Goal: Task Accomplishment & Management: Manage account settings

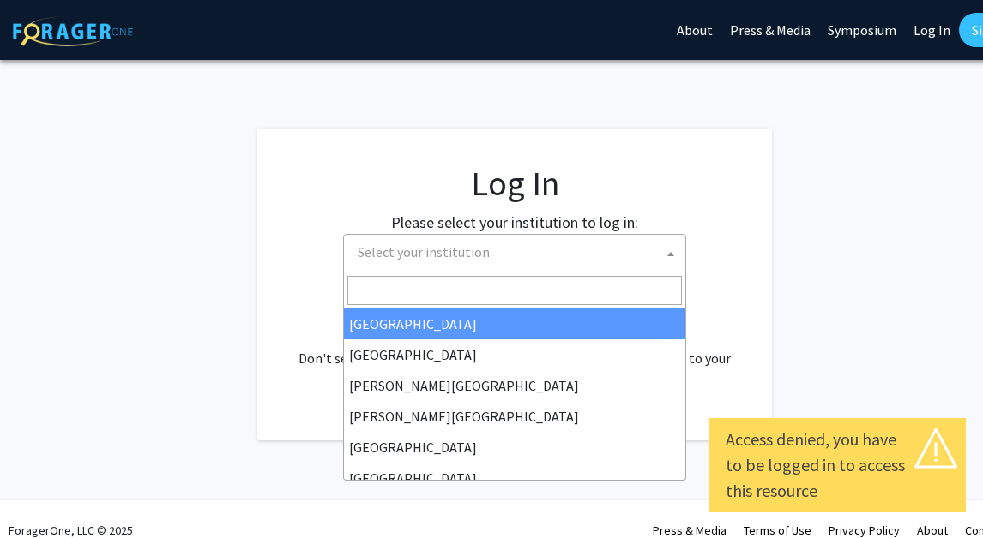
click at [554, 262] on span "Select your institution" at bounding box center [518, 252] width 334 height 35
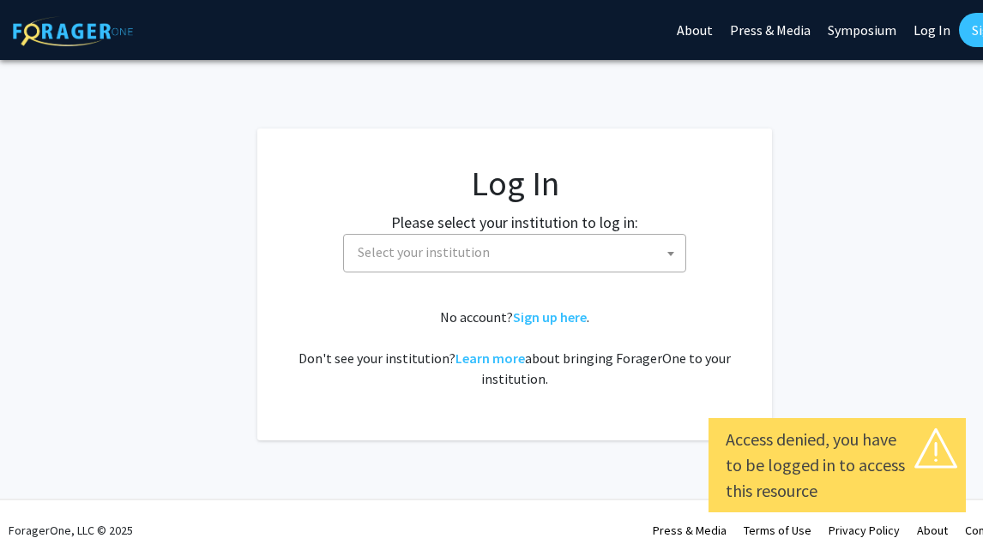
click at [763, 262] on fg-card "Log In Please select your institution to log in: Baylor University Brandeis Uni…" at bounding box center [514, 285] width 514 height 312
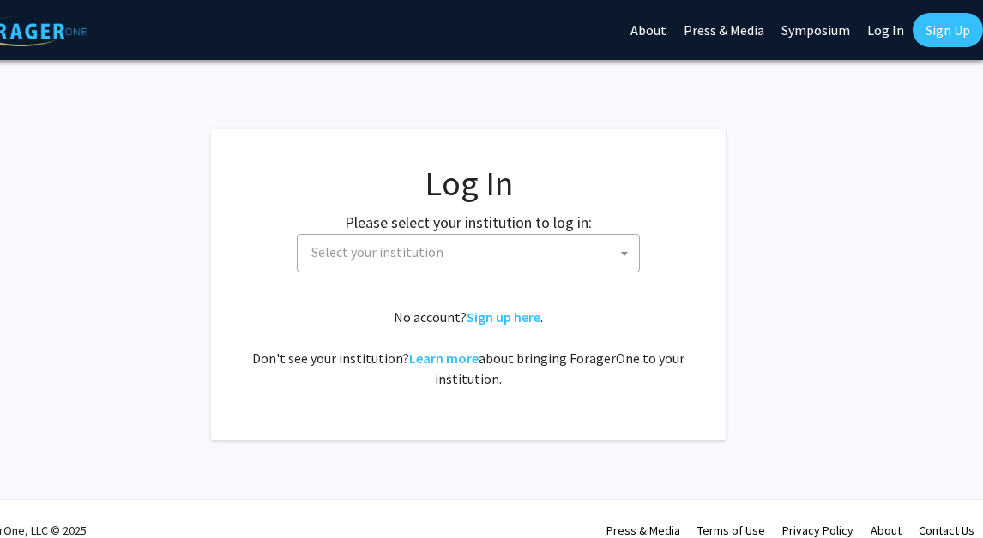
scroll to position [0, 46]
click at [884, 27] on link "Log In" at bounding box center [885, 30] width 54 height 60
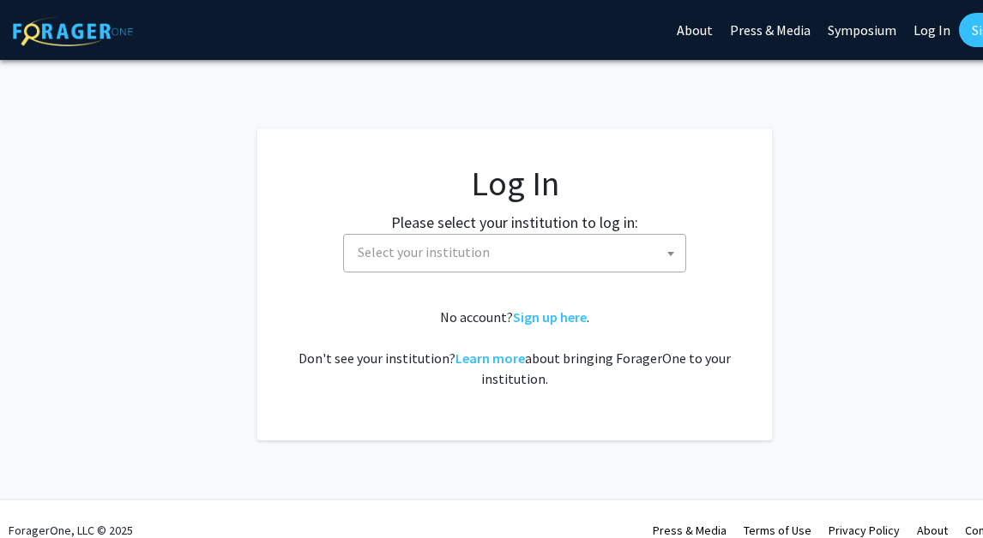
select select "34"
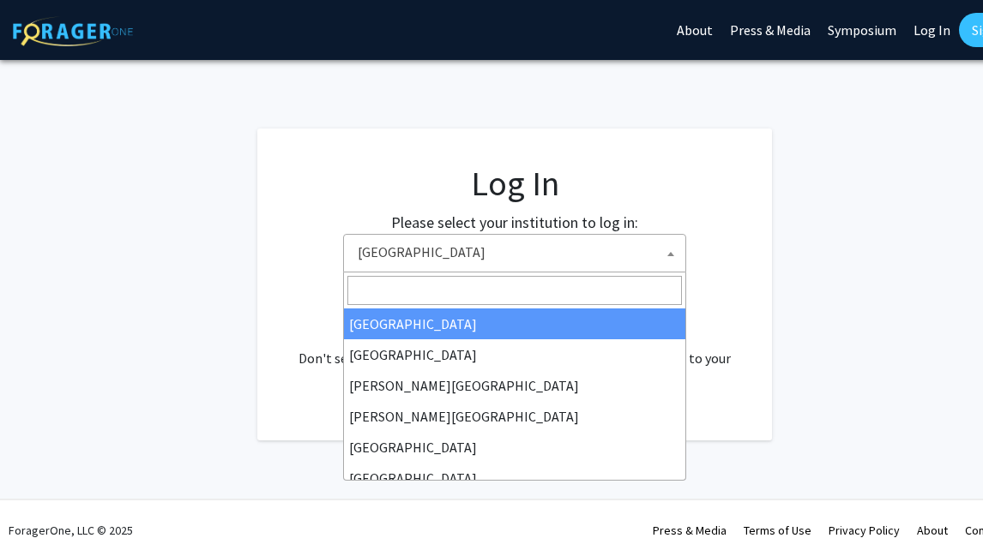
click at [435, 254] on span "Baylor University" at bounding box center [518, 252] width 334 height 35
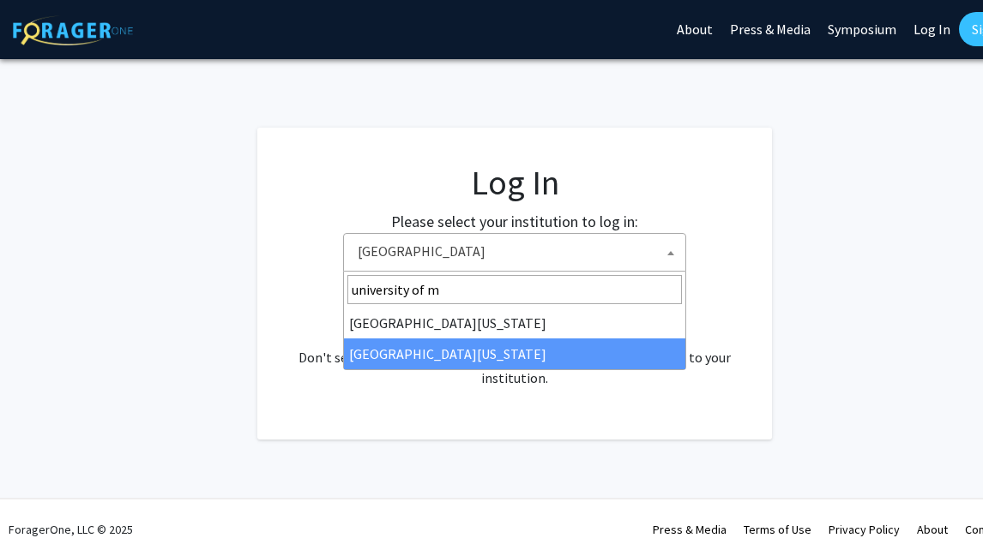
type input "university of m"
select select "33"
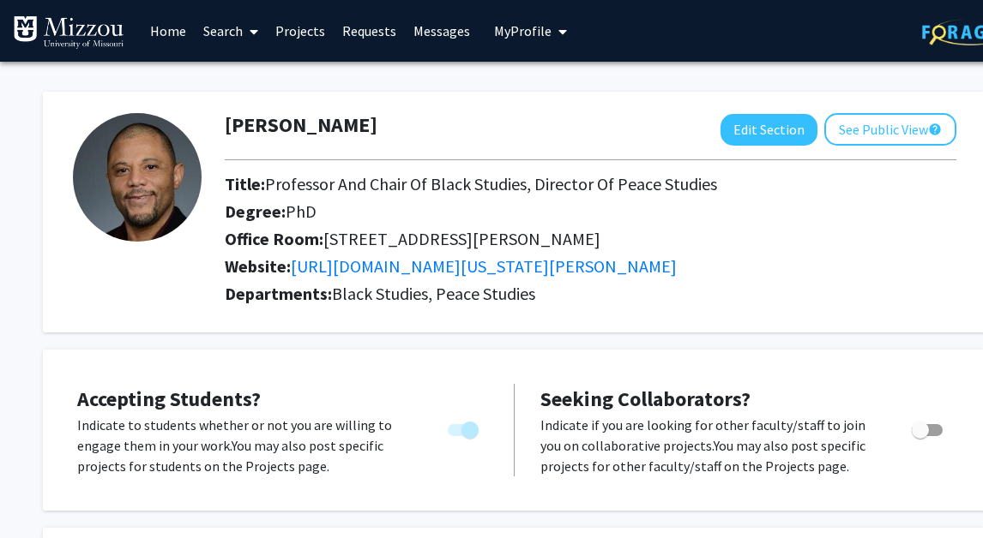
click at [308, 33] on link "Projects" at bounding box center [300, 31] width 67 height 60
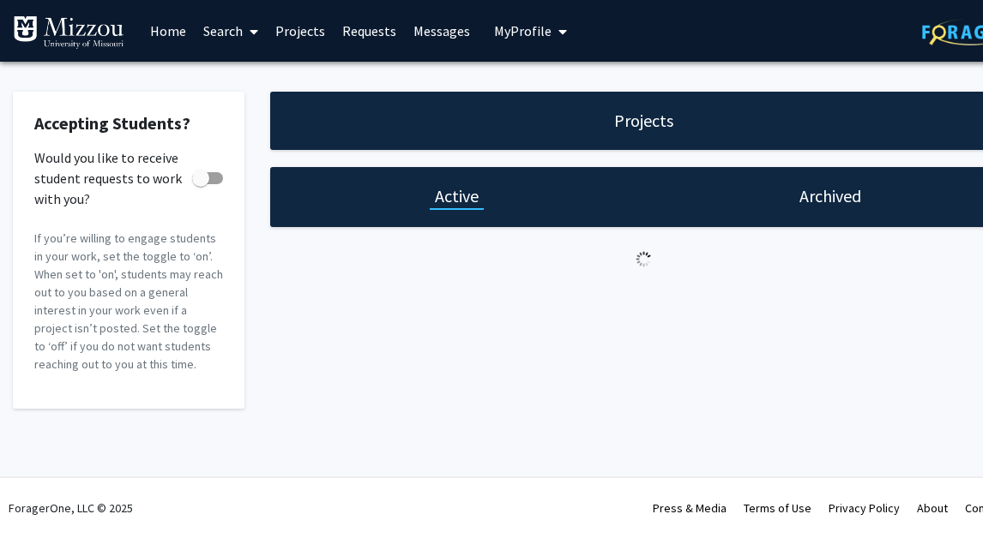
checkbox input "true"
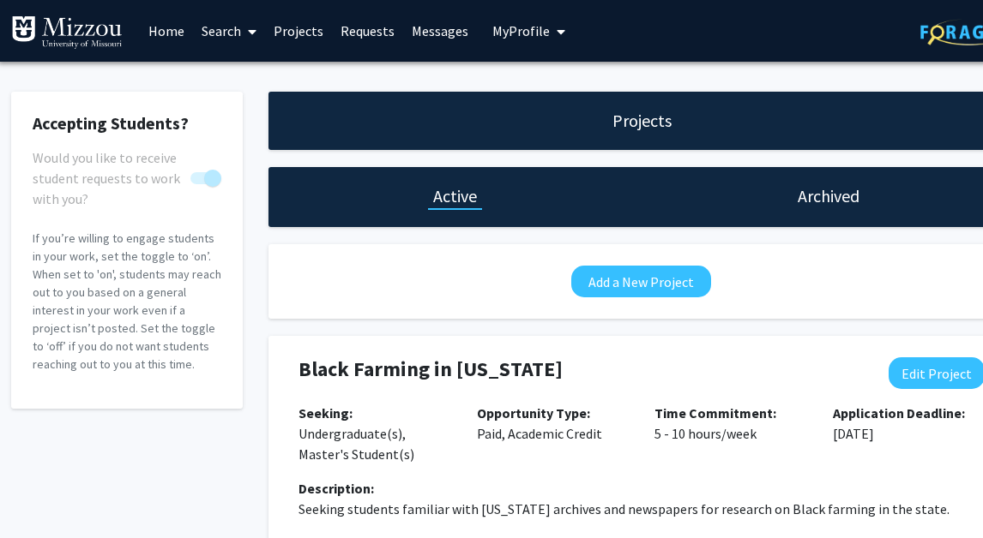
scroll to position [0, 2]
click at [928, 383] on button "Edit Project" at bounding box center [936, 374] width 96 height 32
select select "5 - 10"
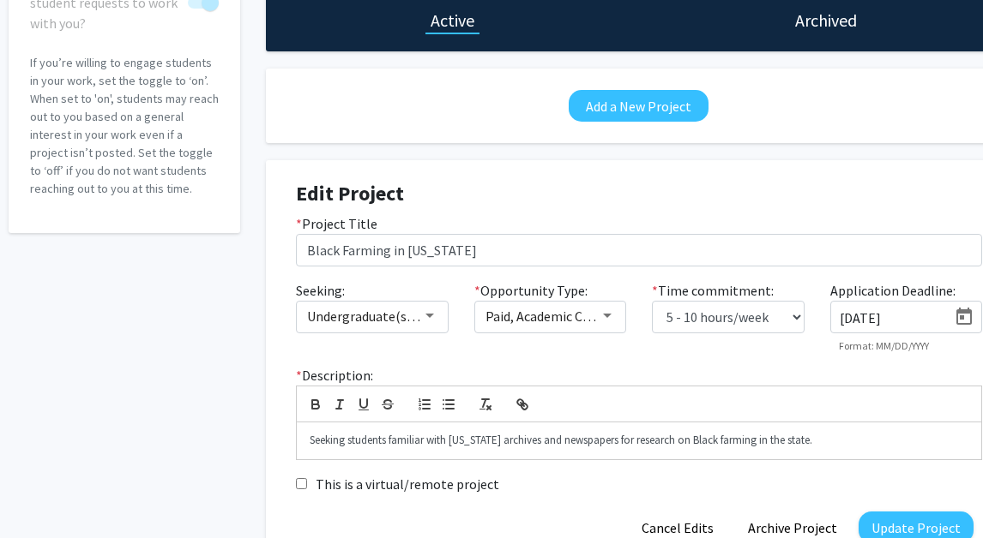
scroll to position [180, 4]
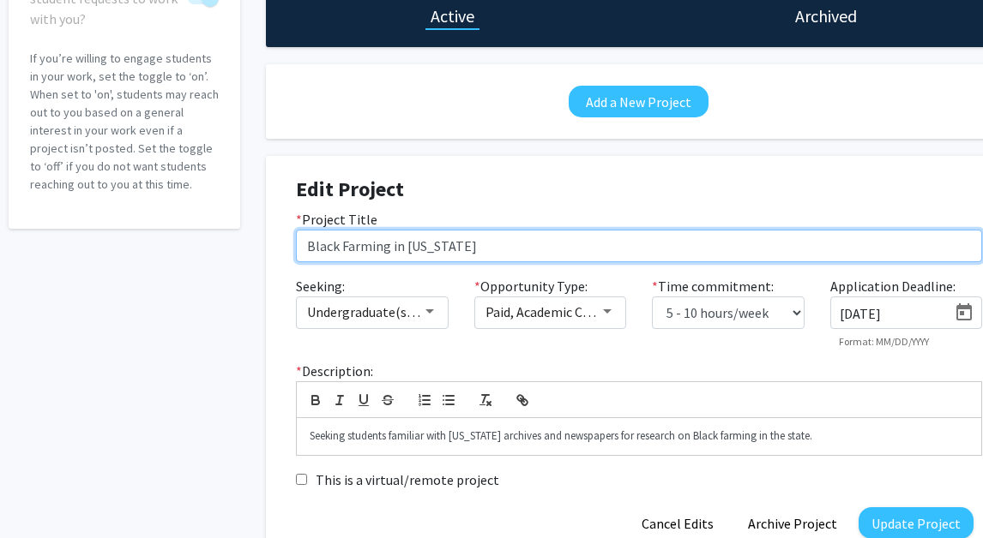
drag, startPoint x: 531, startPoint y: 250, endPoint x: 69, endPoint y: 198, distance: 464.2
click at [69, 198] on div "Accepting Students? Would you like to receive student requests to work with you…" at bounding box center [510, 236] width 1029 height 649
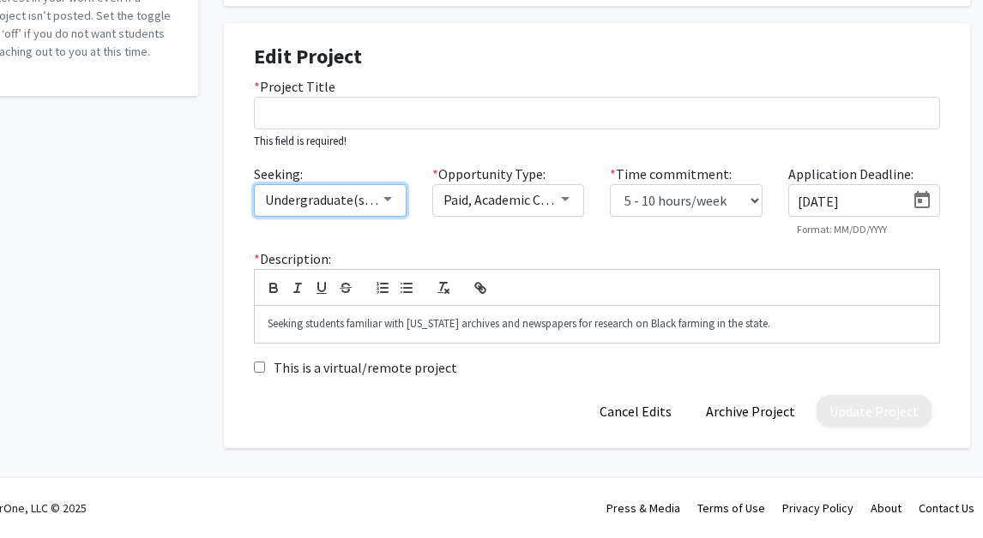
scroll to position [315, 46]
click at [390, 194] on div "Undergraduate(s), Master's Student(s)" at bounding box center [330, 199] width 130 height 15
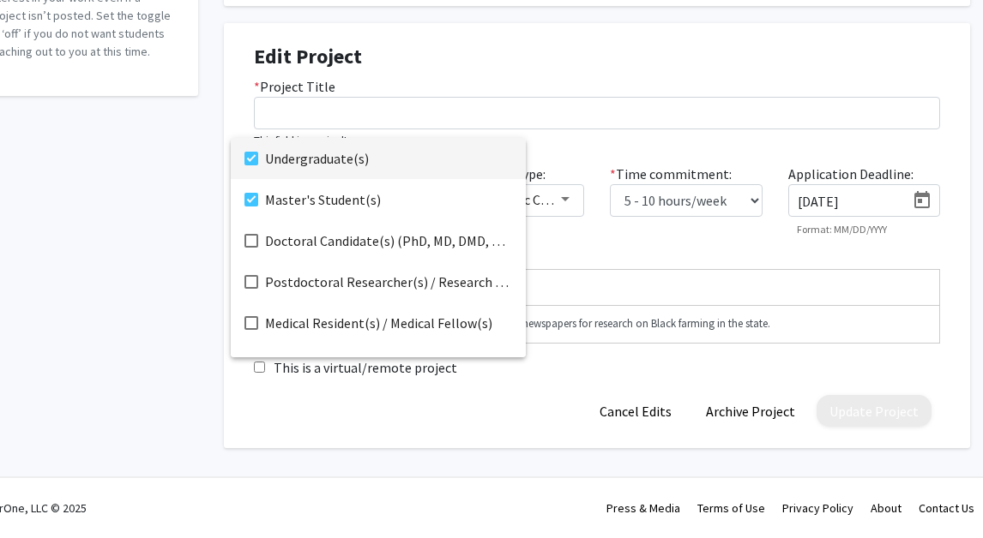
click at [249, 159] on mat-pseudo-checkbox at bounding box center [251, 159] width 14 height 14
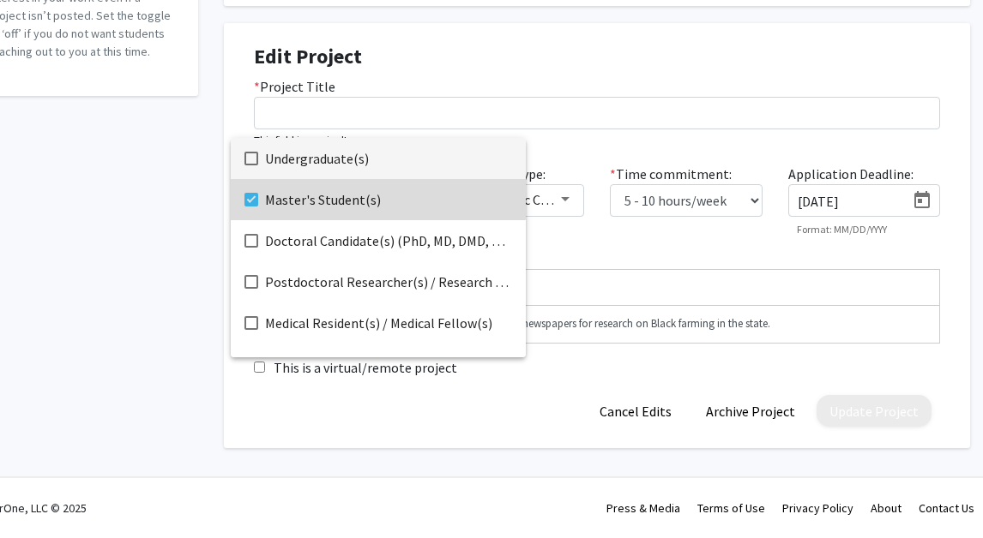
click at [259, 197] on mat-option "Master's Student(s)" at bounding box center [378, 199] width 295 height 41
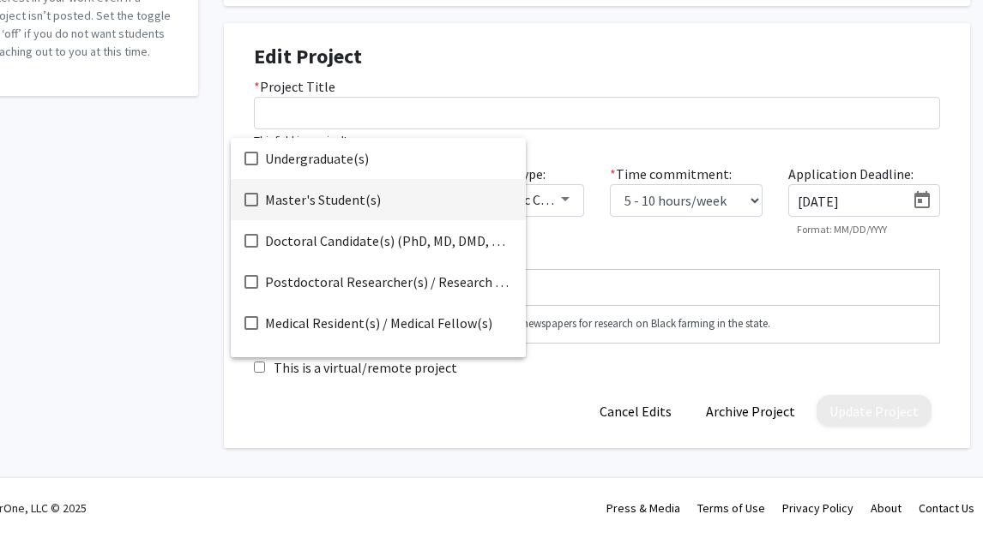
click at [607, 255] on div at bounding box center [491, 269] width 983 height 538
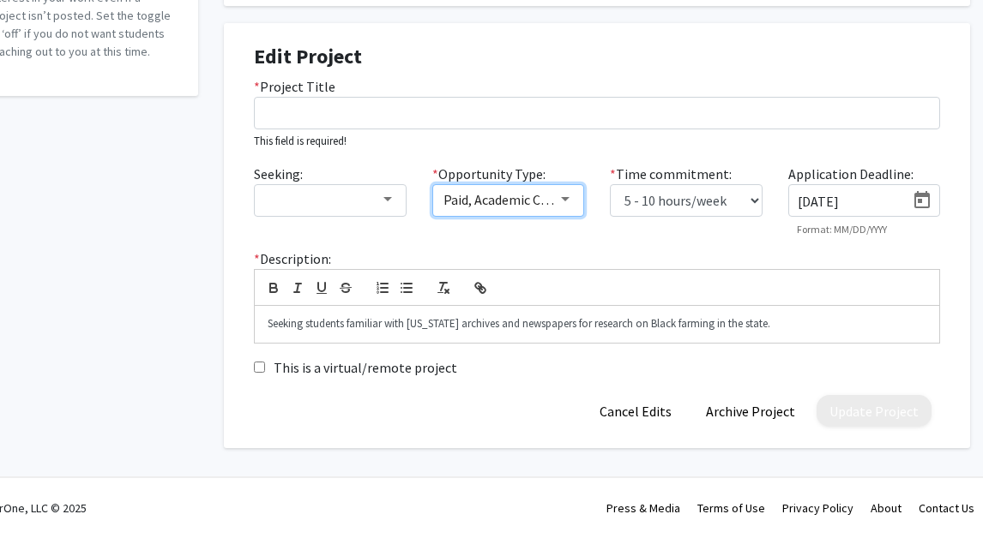
click at [562, 198] on div at bounding box center [565, 199] width 9 height 4
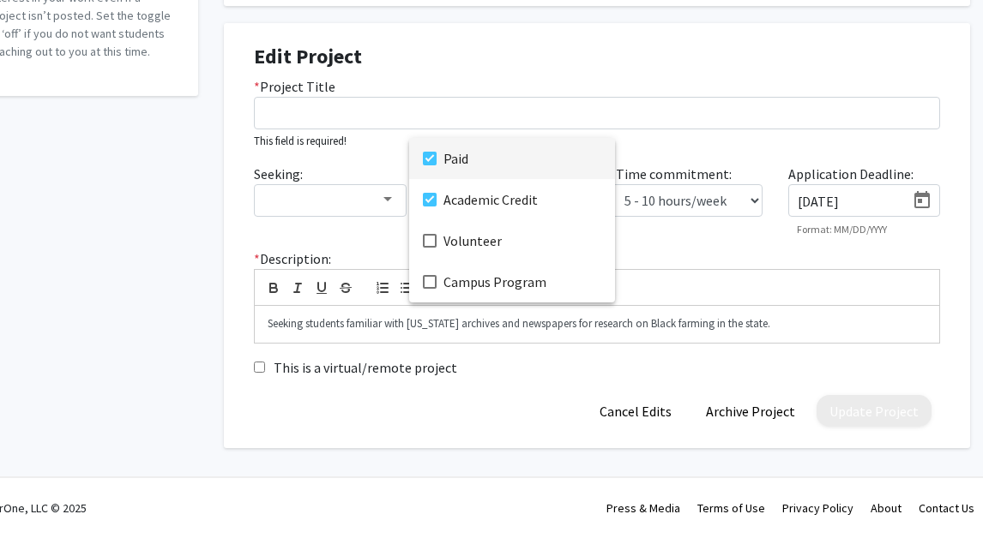
click at [430, 165] on mat-option "Paid" at bounding box center [512, 158] width 206 height 41
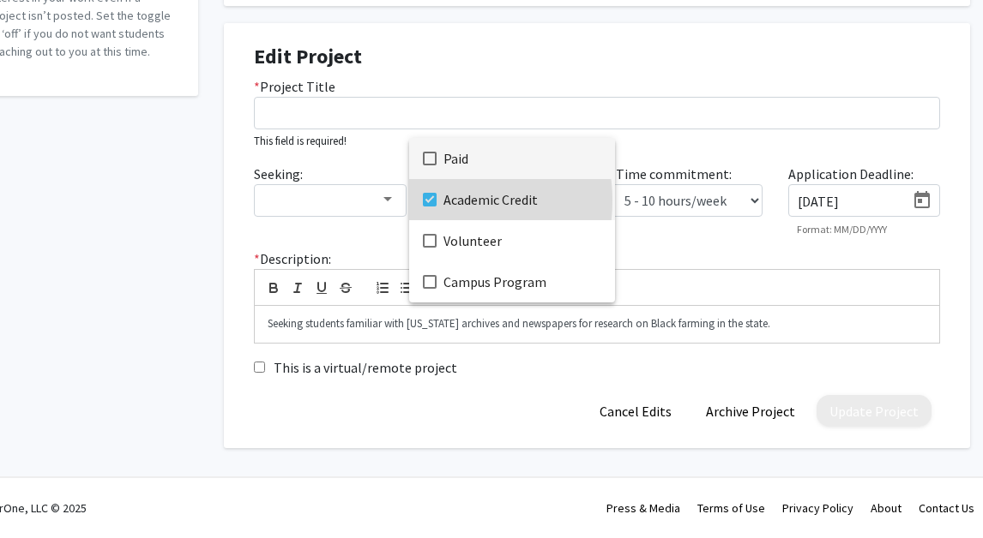
click at [430, 201] on mat-pseudo-checkbox at bounding box center [430, 200] width 14 height 14
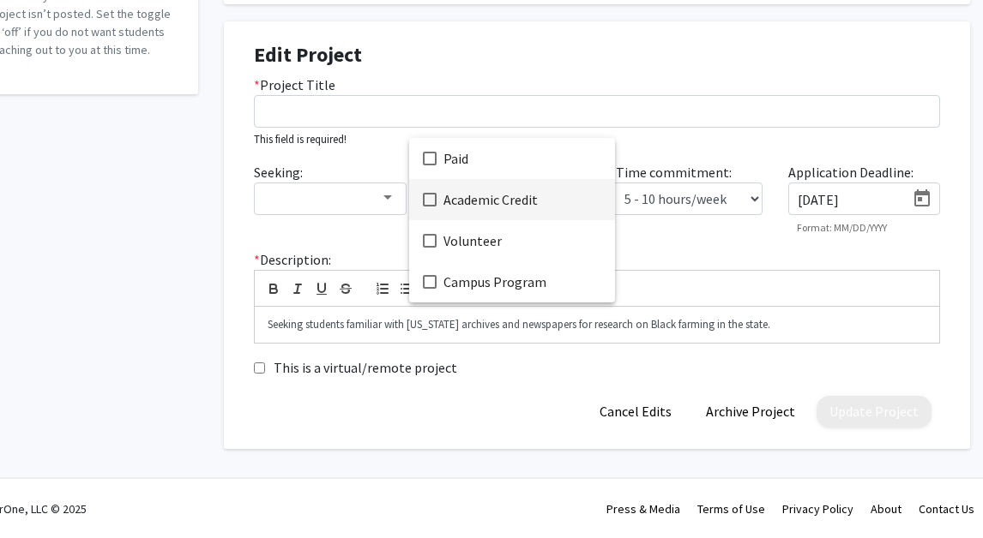
click at [665, 199] on div at bounding box center [491, 269] width 983 height 538
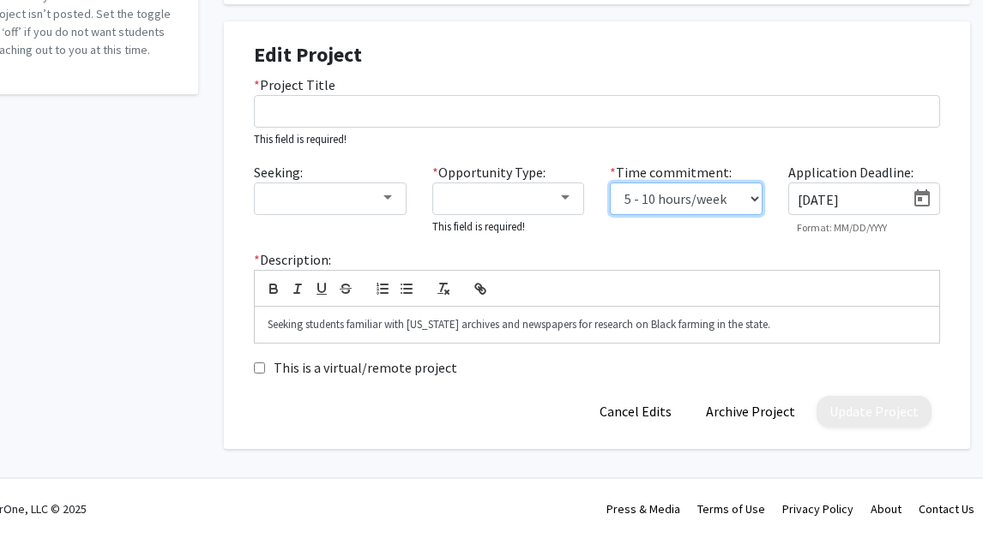
select select "0 - 5"
drag, startPoint x: 794, startPoint y: 195, endPoint x: 591, endPoint y: 214, distance: 204.1
click at [590, 212] on div "Seeking: * Opportunity Type: This field is required! * Time commitment: 0 - 5 h…" at bounding box center [597, 205] width 712 height 87
type input "9"
click at [815, 322] on p "Seeking students familiar with [US_STATE] archives and newspapers for research …" at bounding box center [597, 324] width 659 height 15
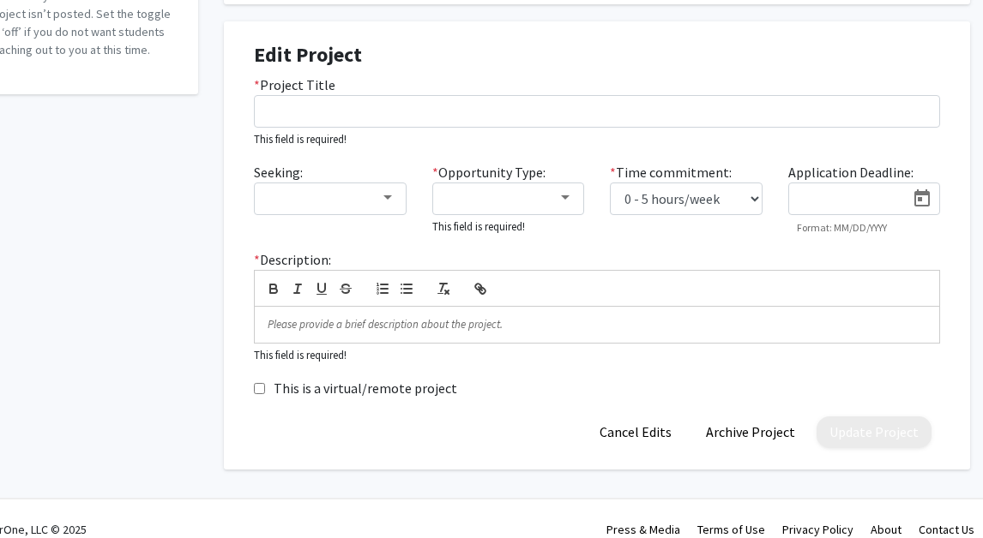
click at [538, 433] on div "Update Project Archive Project Cancel Edits" at bounding box center [597, 433] width 712 height 32
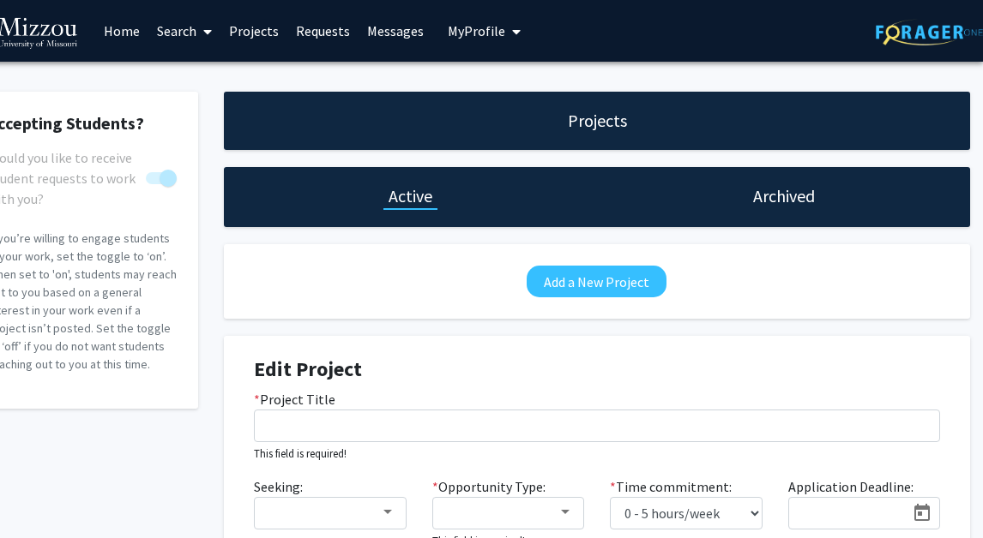
scroll to position [0, 46]
click at [262, 25] on link "Projects" at bounding box center [253, 31] width 67 height 60
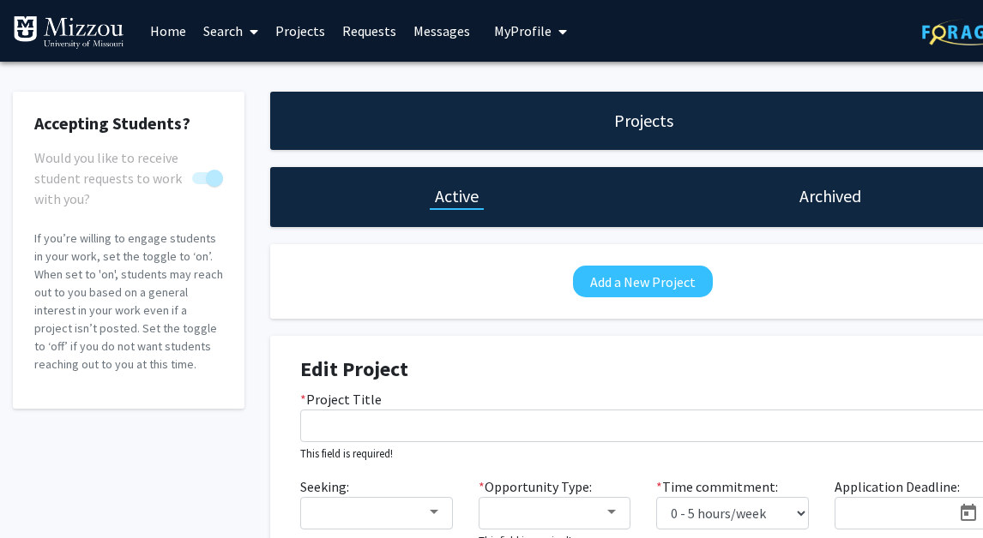
click at [289, 29] on link "Projects" at bounding box center [300, 31] width 67 height 60
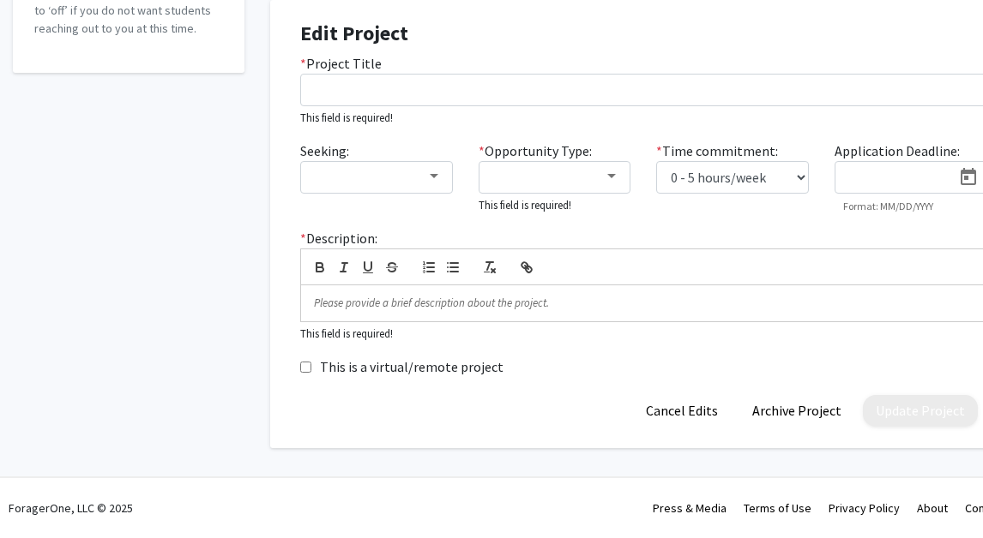
scroll to position [338, 0]
drag, startPoint x: 775, startPoint y: 413, endPoint x: 743, endPoint y: 404, distance: 33.1
click at [776, 414] on button "Archive Project" at bounding box center [796, 411] width 115 height 32
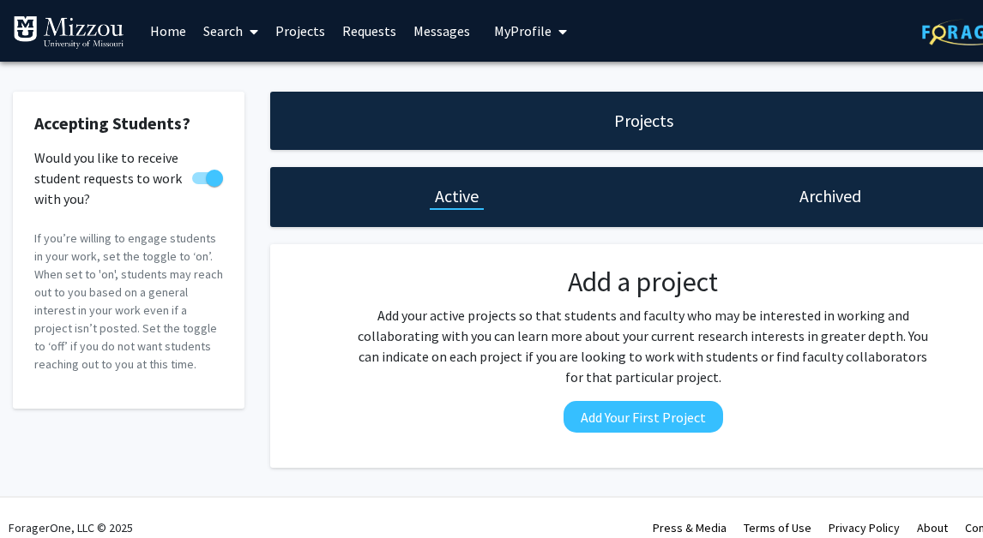
click at [824, 196] on h1 "Archived" at bounding box center [830, 196] width 62 height 24
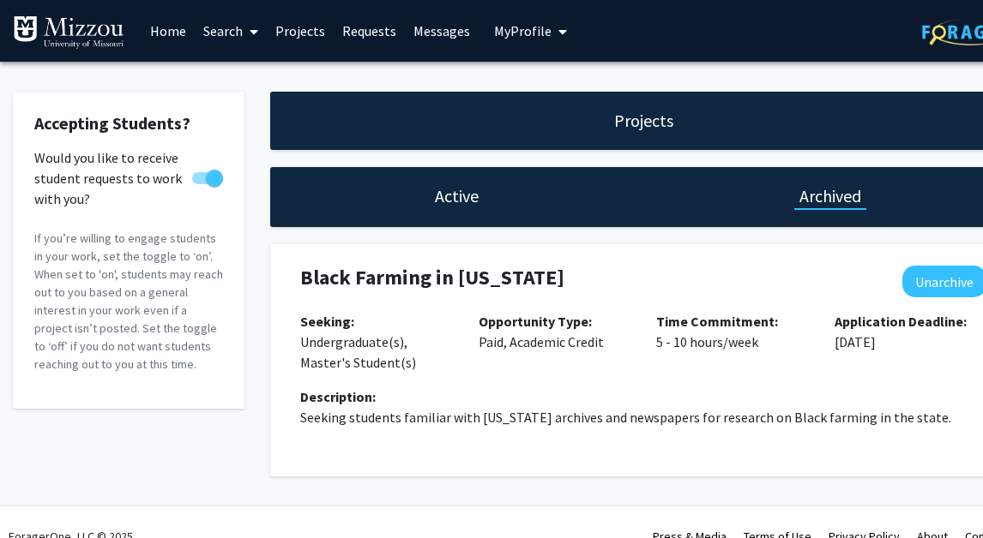
click at [155, 29] on link "Home" at bounding box center [167, 31] width 53 height 60
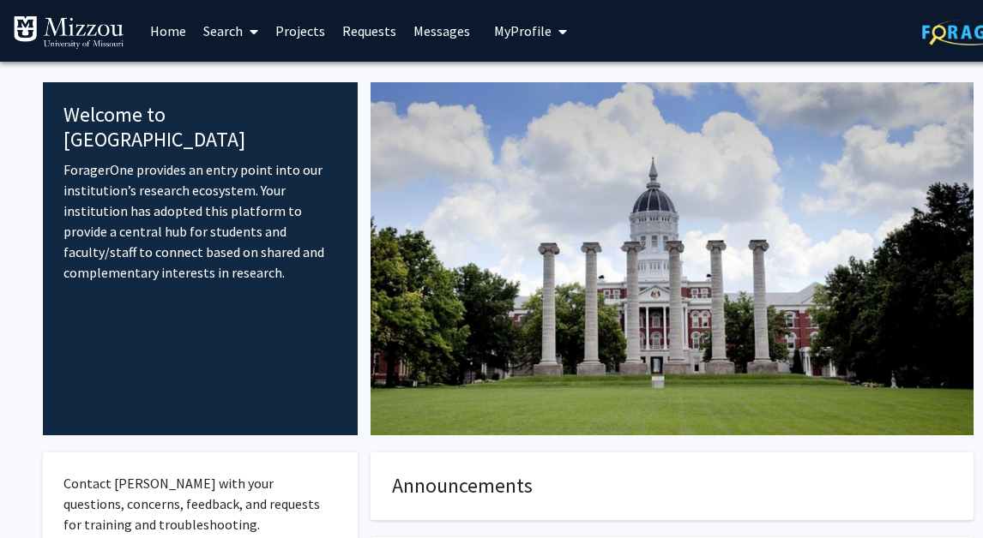
click at [521, 30] on span "My Profile" at bounding box center [522, 30] width 57 height 17
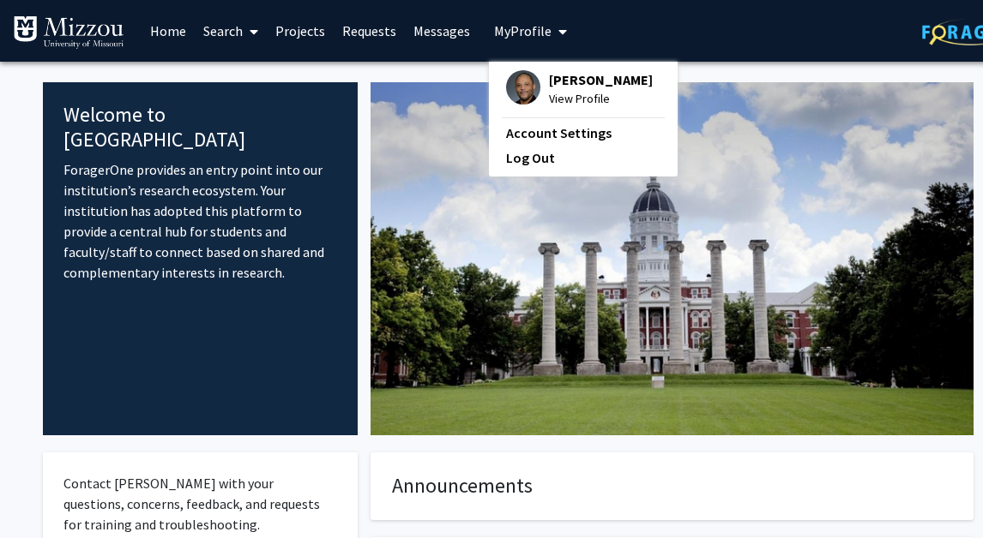
click at [593, 87] on span "[PERSON_NAME]" at bounding box center [601, 79] width 104 height 19
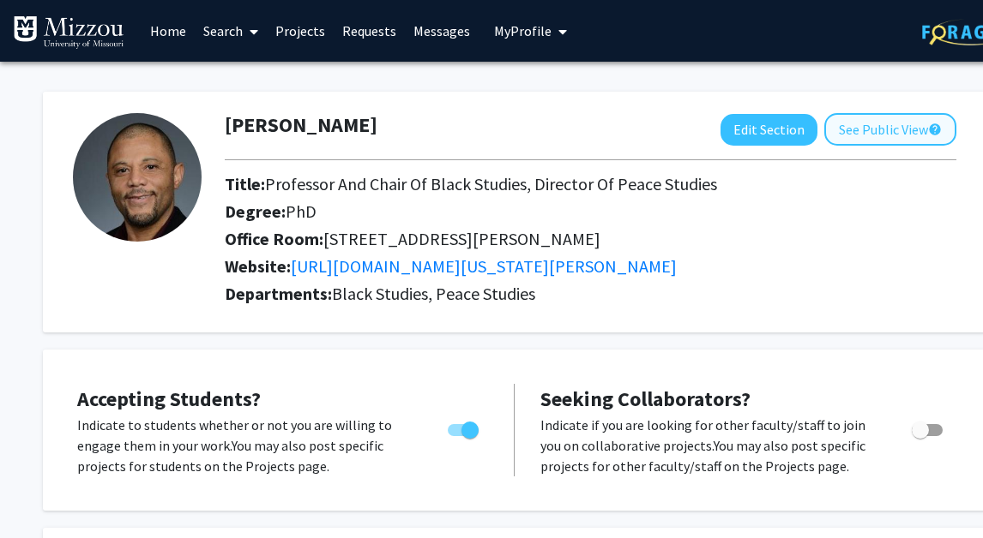
click at [894, 123] on button "See Public View help" at bounding box center [890, 129] width 132 height 33
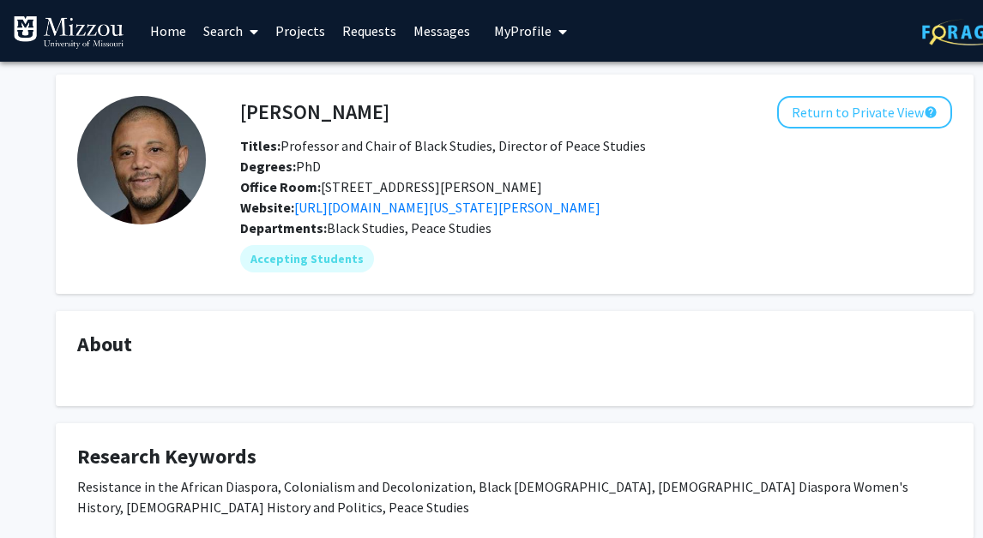
click at [558, 32] on icon "My profile dropdown to access profile and logout" at bounding box center [562, 32] width 9 height 14
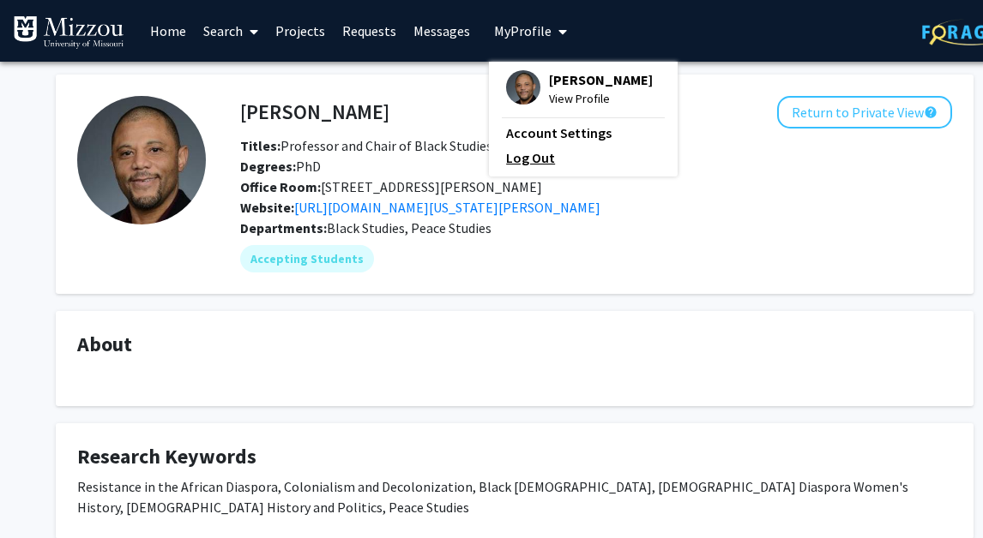
click at [541, 156] on link "Log Out" at bounding box center [583, 157] width 154 height 21
